Goal: Task Accomplishment & Management: Complete application form

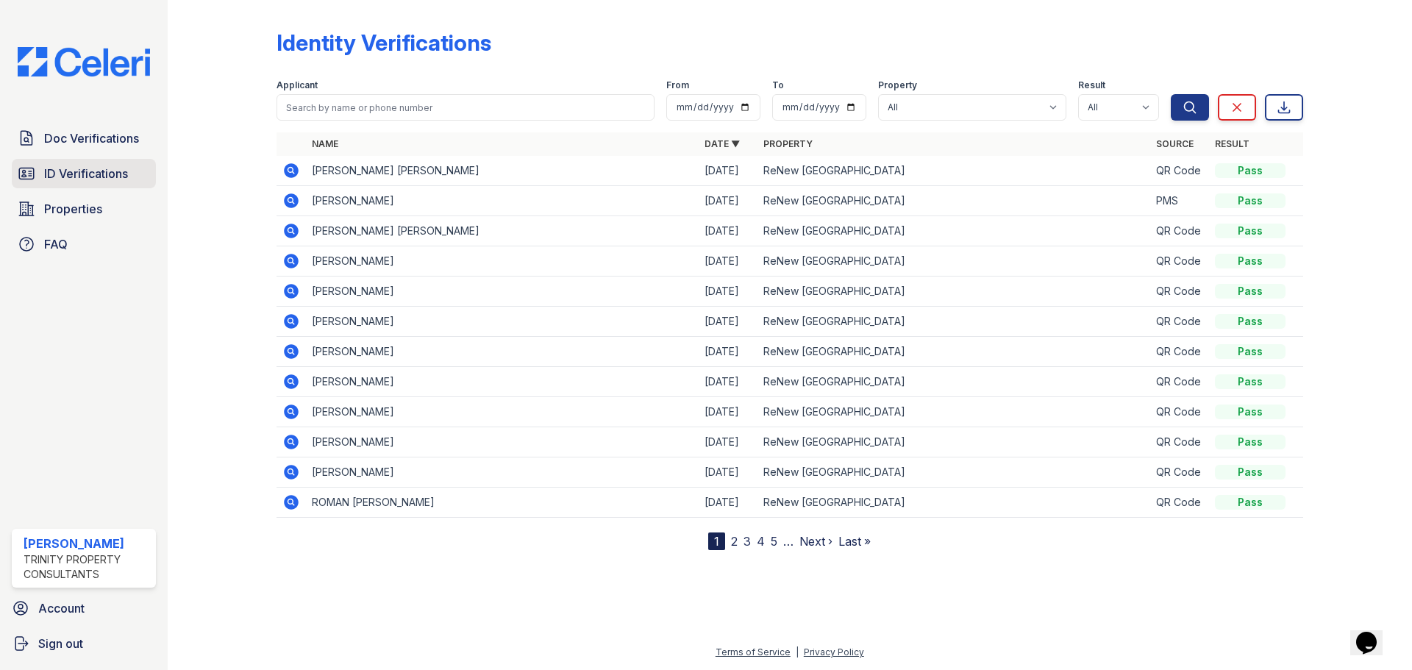
click at [88, 173] on span "ID Verifications" at bounding box center [86, 174] width 84 height 18
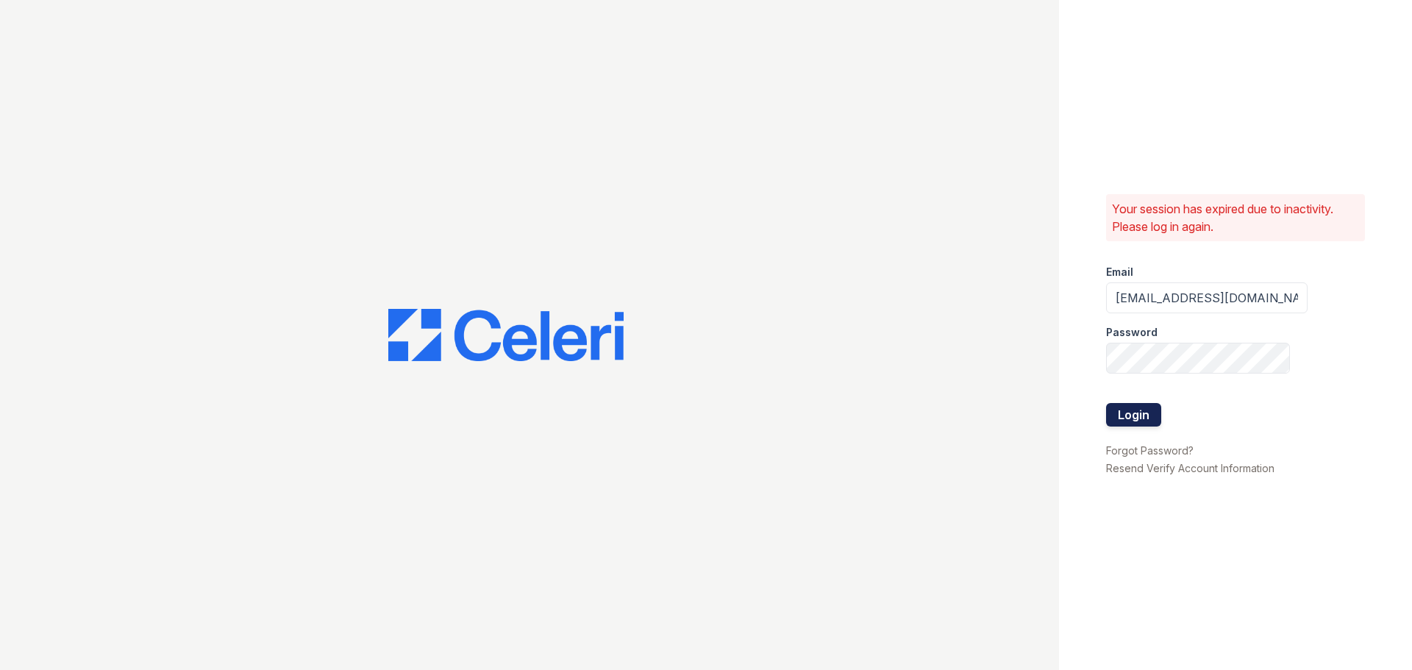
click at [1129, 416] on button "Login" at bounding box center [1133, 415] width 55 height 24
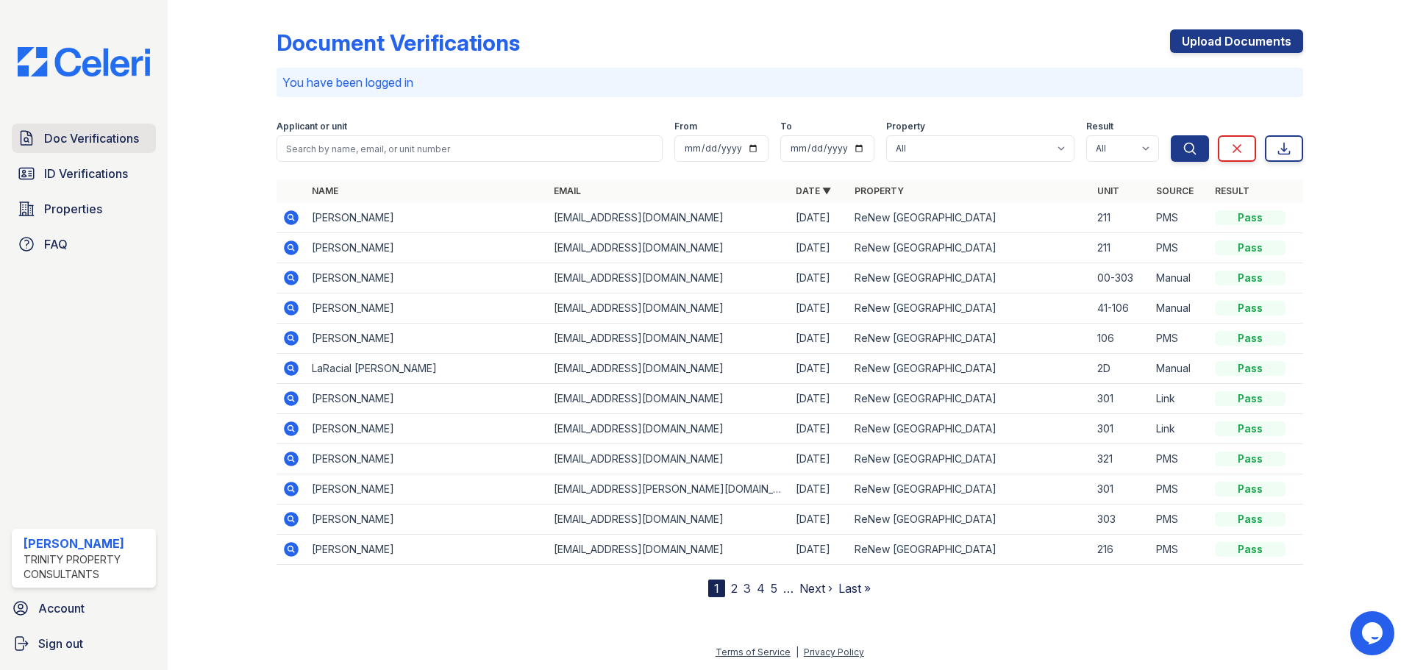
click at [81, 136] on span "Doc Verifications" at bounding box center [91, 138] width 95 height 18
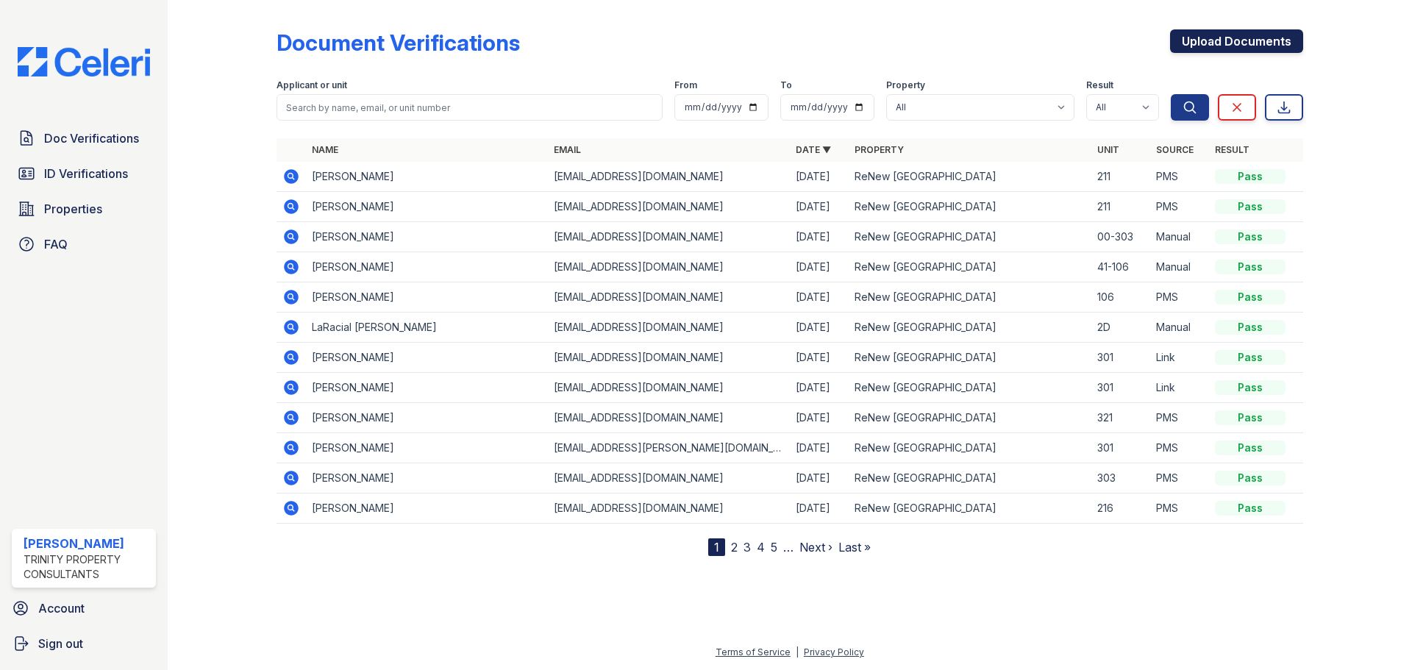
click at [1208, 49] on link "Upload Documents" at bounding box center [1236, 41] width 133 height 24
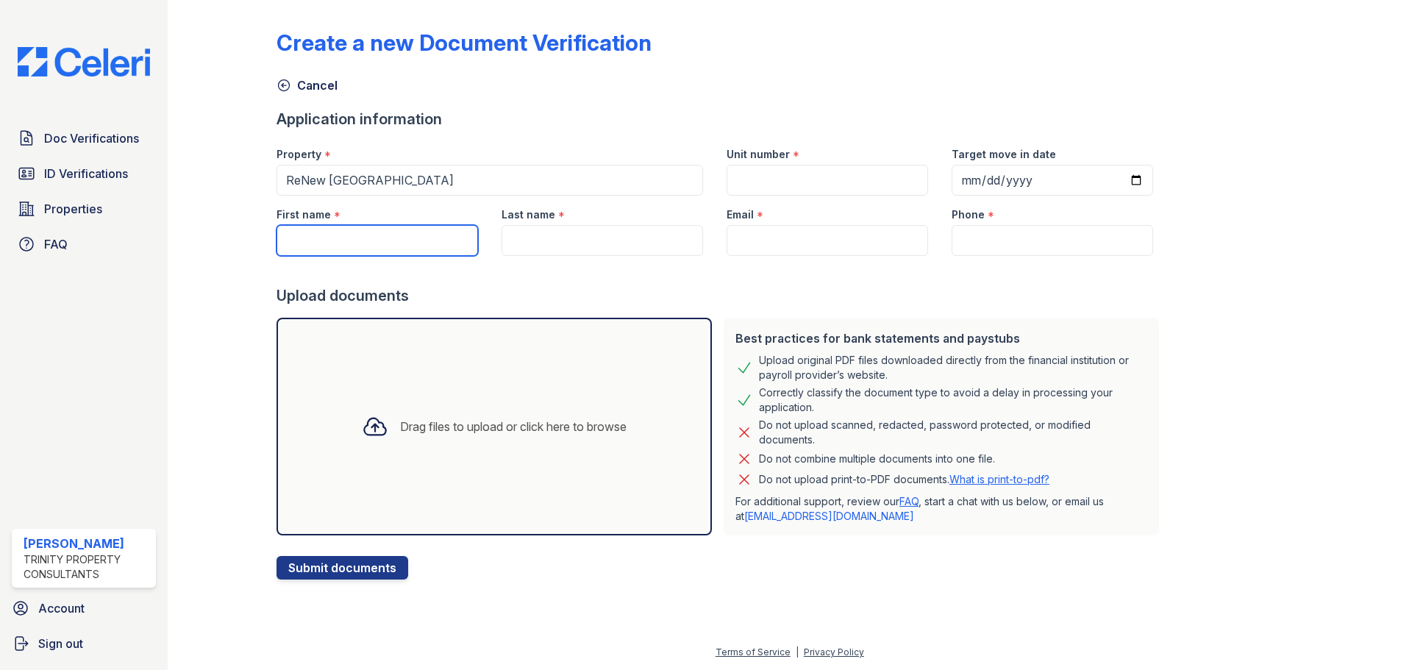
click at [343, 243] on input "First name" at bounding box center [377, 240] width 201 height 31
type input "k"
type input "[PERSON_NAME]"
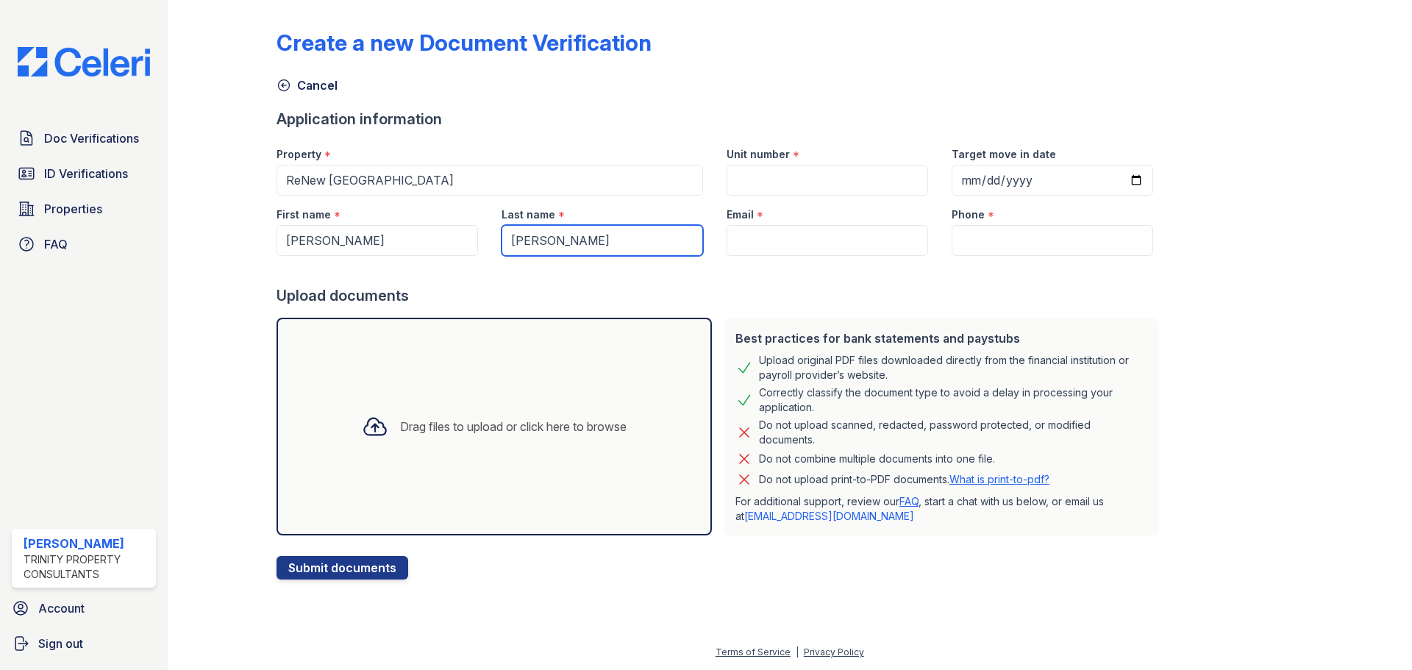
type input "[PERSON_NAME]"
click at [787, 174] on input "Unit number" at bounding box center [827, 180] width 201 height 31
type input "6400-303"
click at [818, 247] on input "Email" at bounding box center [827, 240] width 201 height 31
click at [743, 238] on input "Email" at bounding box center [827, 240] width 201 height 31
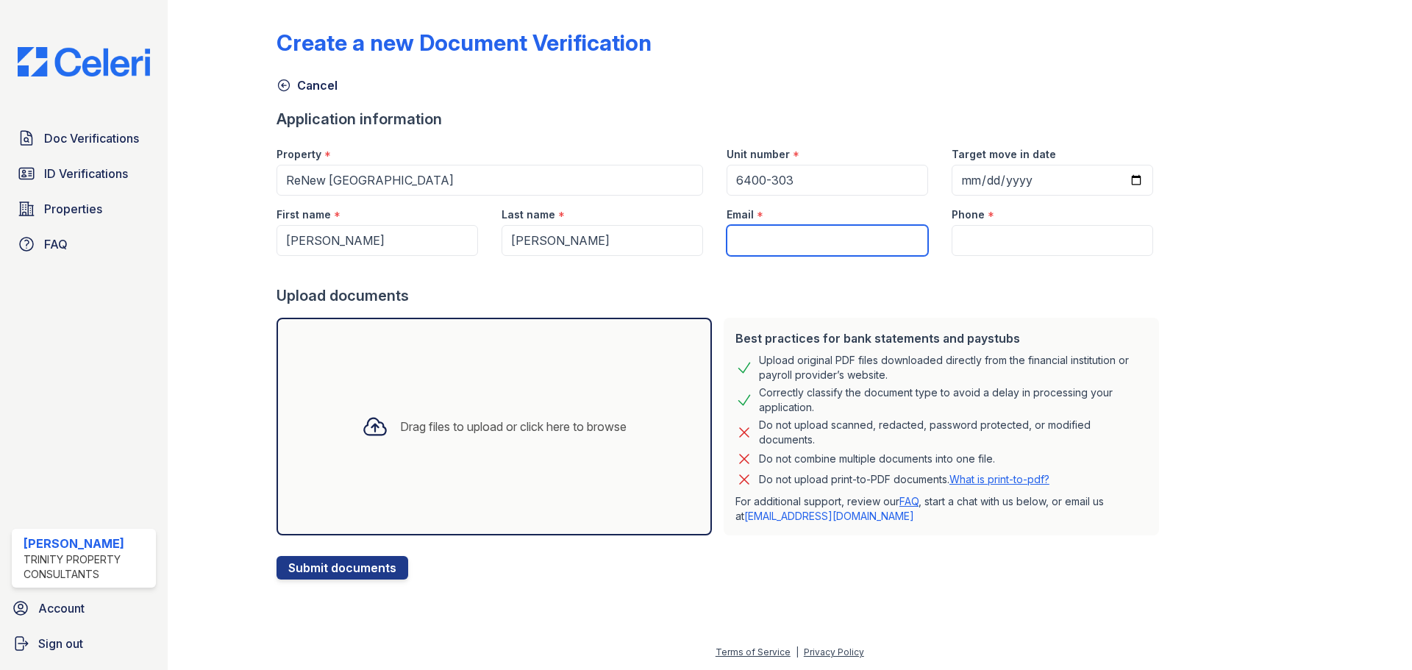
paste input "[EMAIL_ADDRESS][DOMAIN_NAME]"
type input "[EMAIL_ADDRESS][DOMAIN_NAME]"
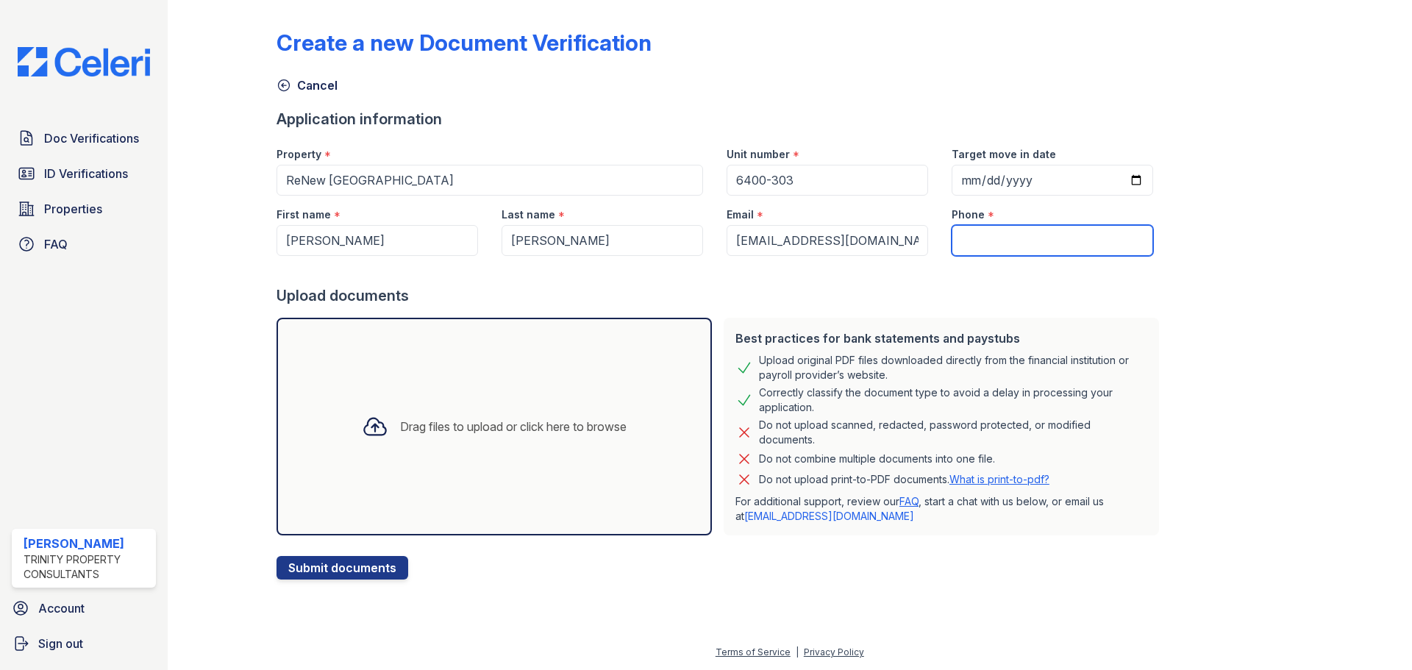
click at [978, 243] on input "Phone" at bounding box center [1052, 240] width 201 height 31
paste input "530) 297-8544"
click at [977, 236] on input "530) 297-8544" at bounding box center [1052, 240] width 201 height 31
type input "[PHONE_NUMBER]"
click at [570, 441] on div "Drag files to upload or click here to browse" at bounding box center [494, 427] width 288 height 50
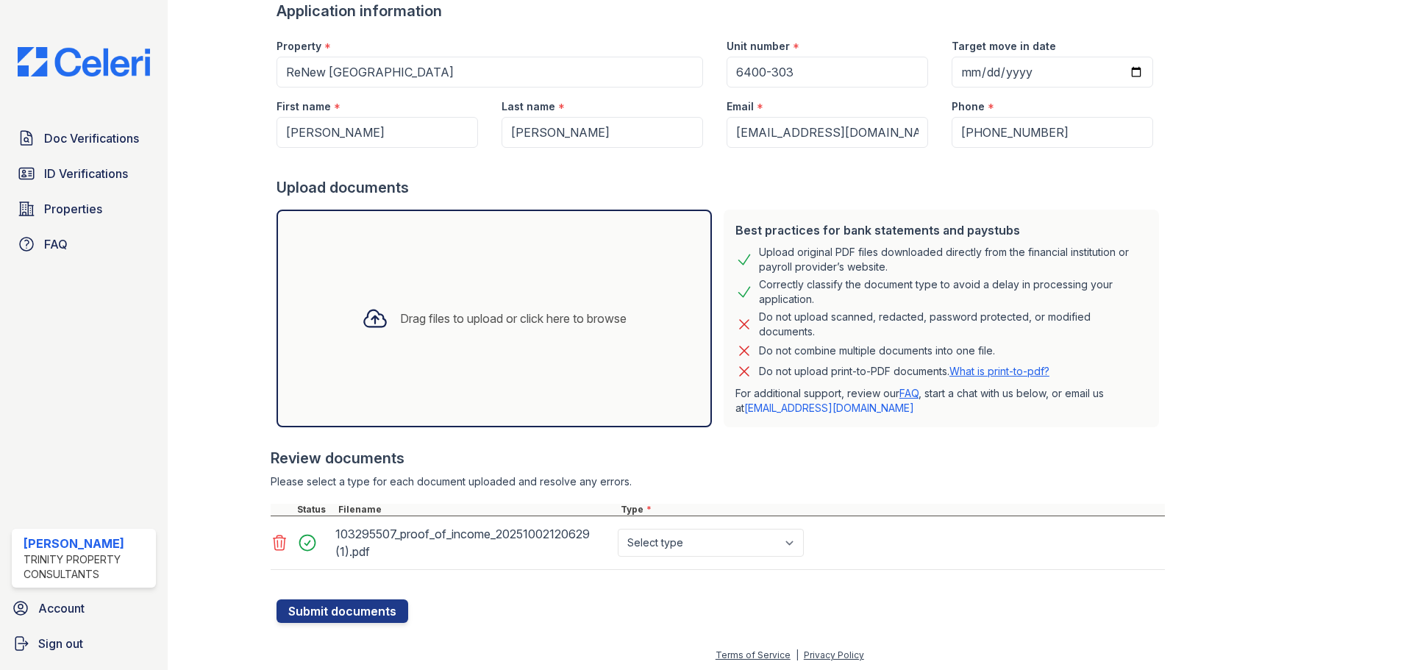
scroll to position [111, 0]
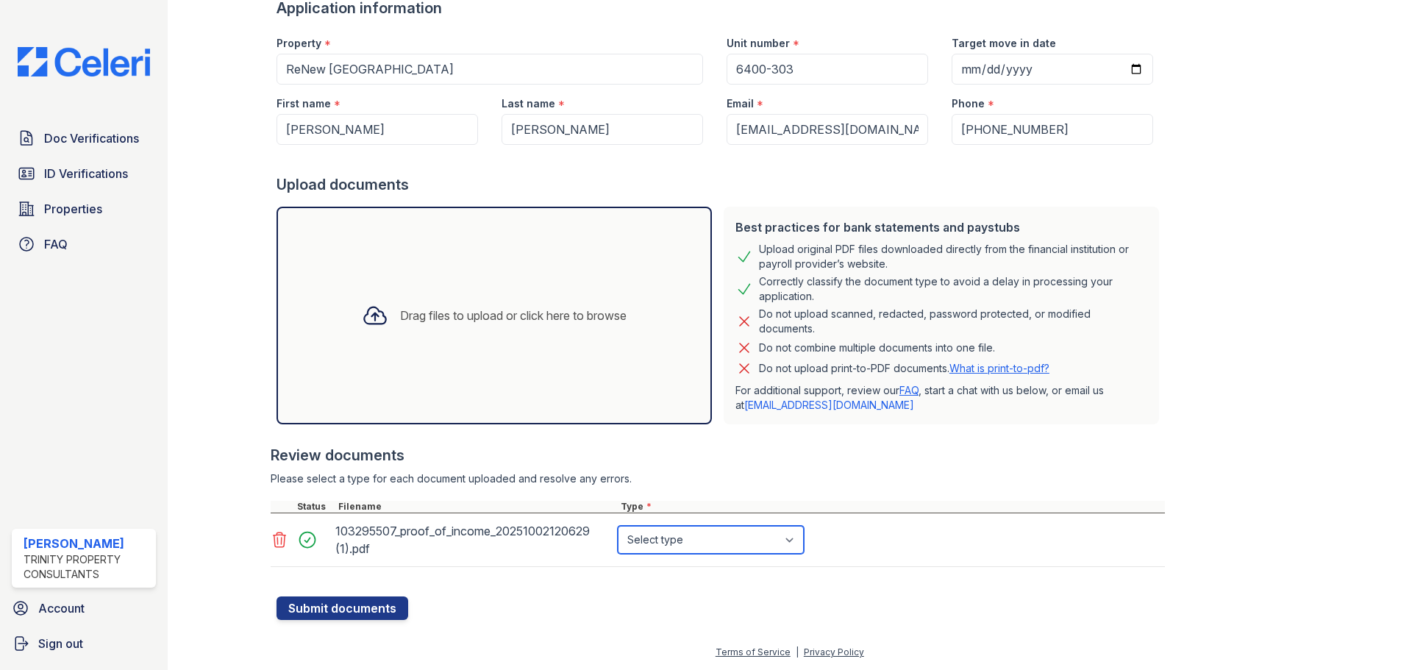
click at [671, 540] on select "Select type Paystub Bank Statement Offer Letter Tax Documents Benefit Award Let…" at bounding box center [711, 540] width 186 height 28
select select "paystub"
click at [618, 526] on select "Select type Paystub Bank Statement Offer Letter Tax Documents Benefit Award Let…" at bounding box center [711, 540] width 186 height 28
click at [349, 600] on button "Submit documents" at bounding box center [343, 608] width 132 height 24
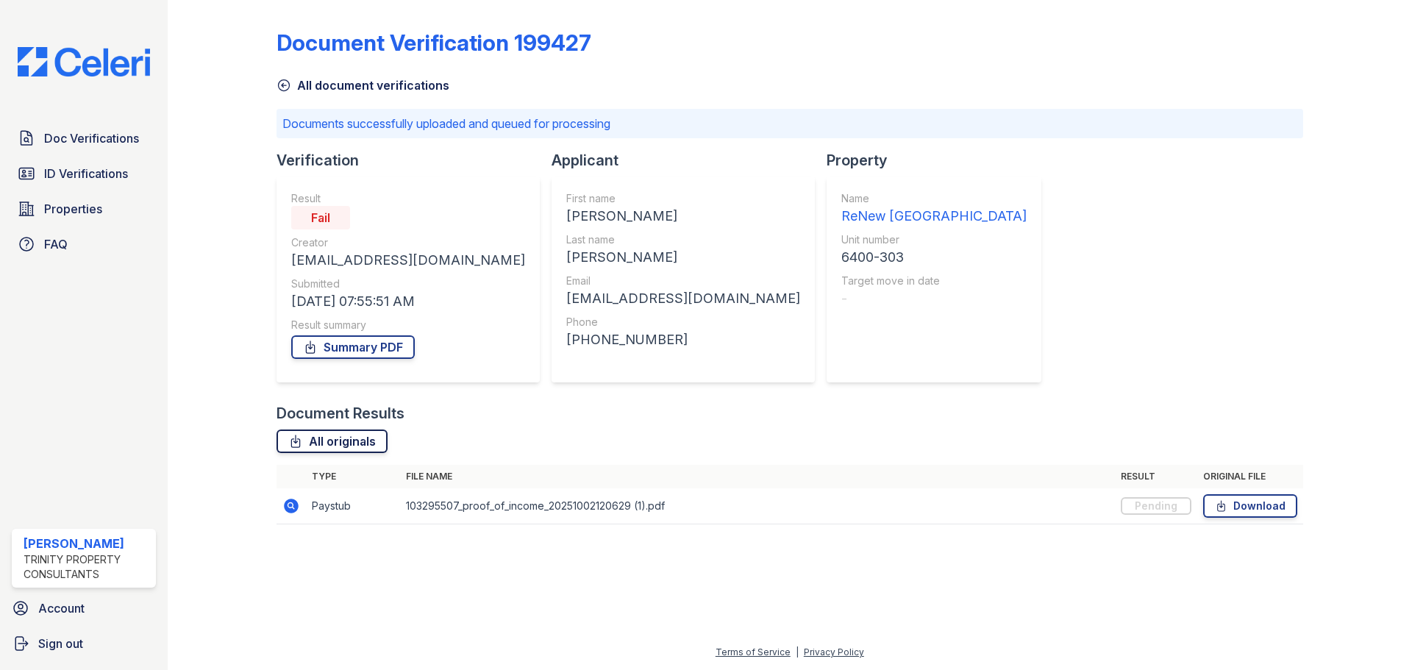
click at [362, 437] on link "All originals" at bounding box center [332, 441] width 111 height 24
click at [357, 360] on div "Summary PDF" at bounding box center [408, 346] width 234 height 29
click at [360, 357] on link "Summary PDF" at bounding box center [353, 347] width 124 height 24
click at [290, 508] on icon at bounding box center [291, 506] width 15 height 15
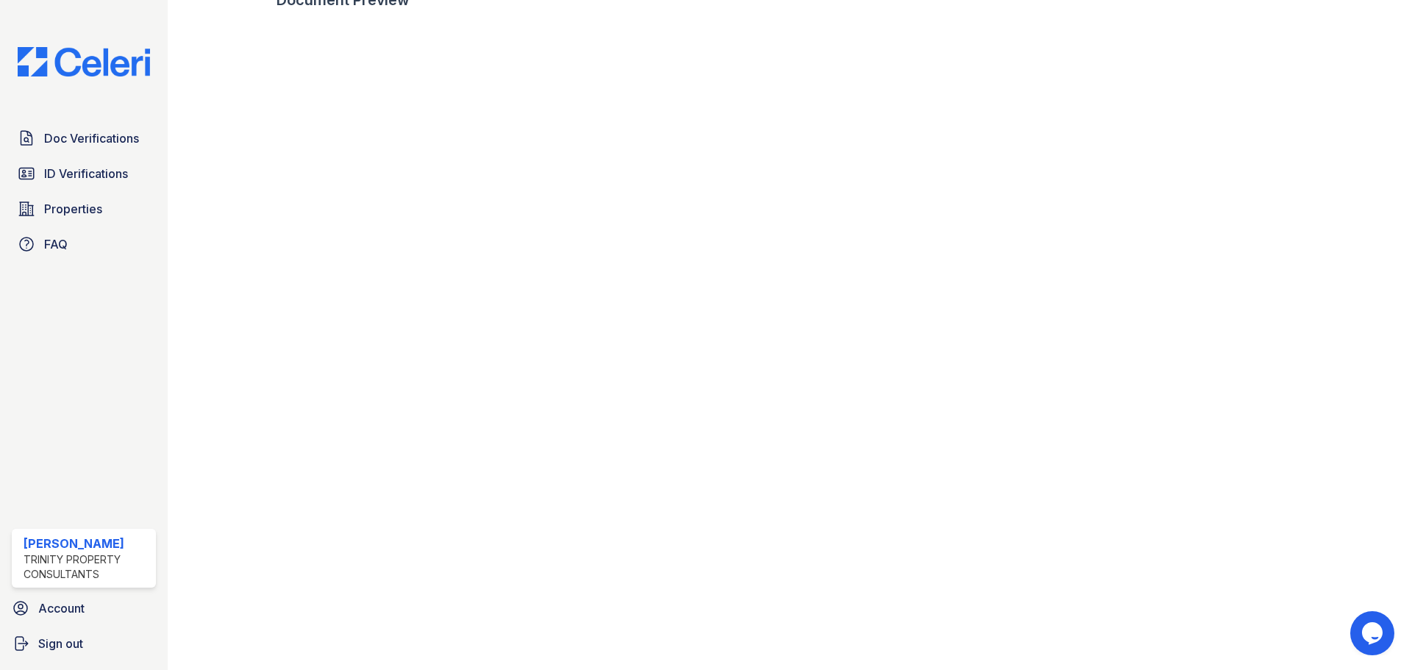
scroll to position [728, 0]
